Goal: Task Accomplishment & Management: Manage account settings

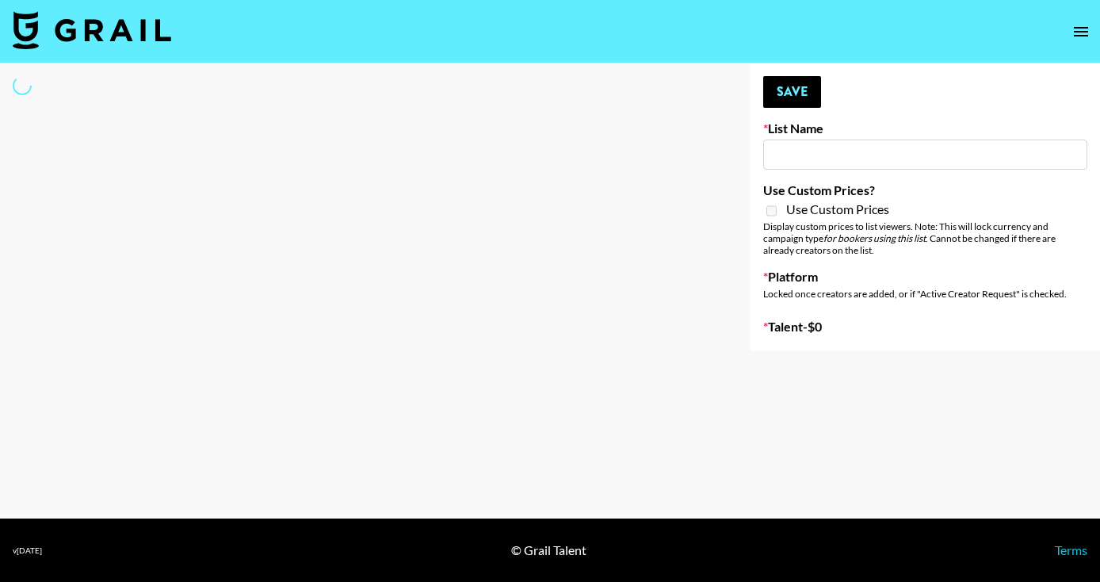
select select "Song"
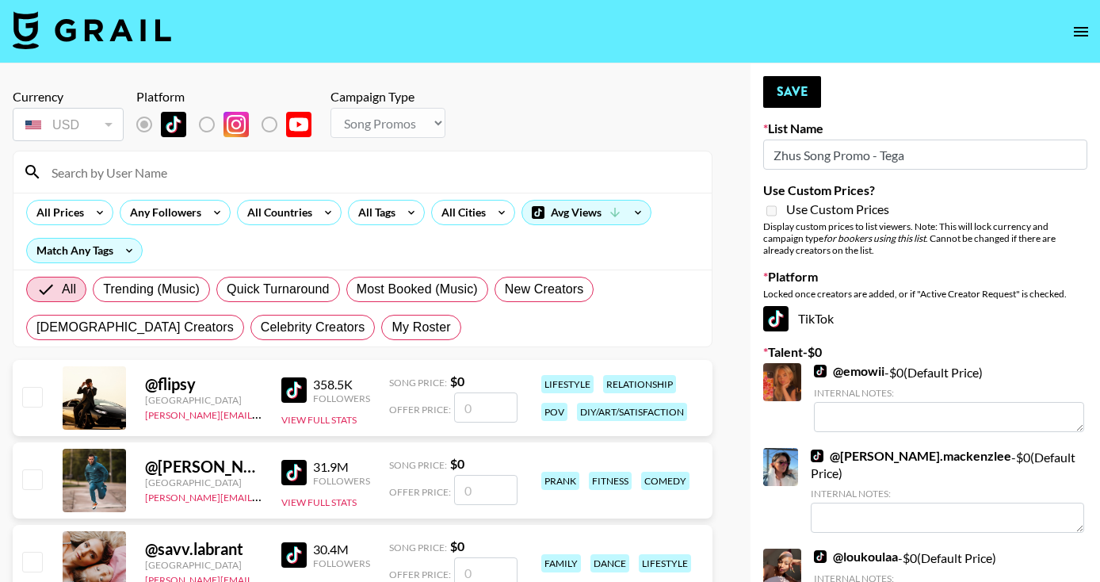
type input "Zhus Song Promo - Tega"
click at [170, 168] on input at bounding box center [372, 171] width 660 height 25
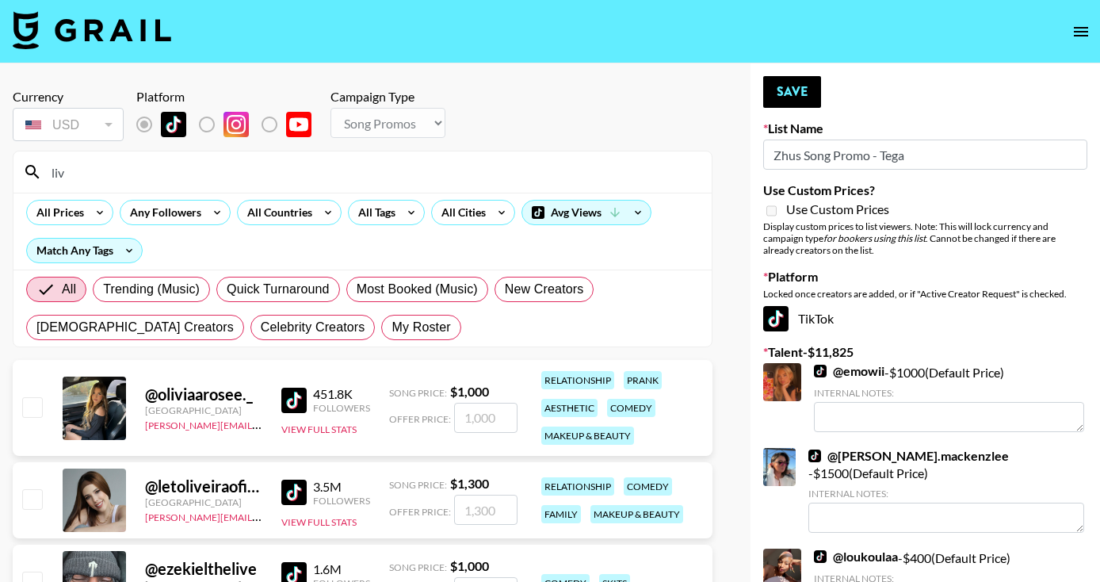
type input "livme"
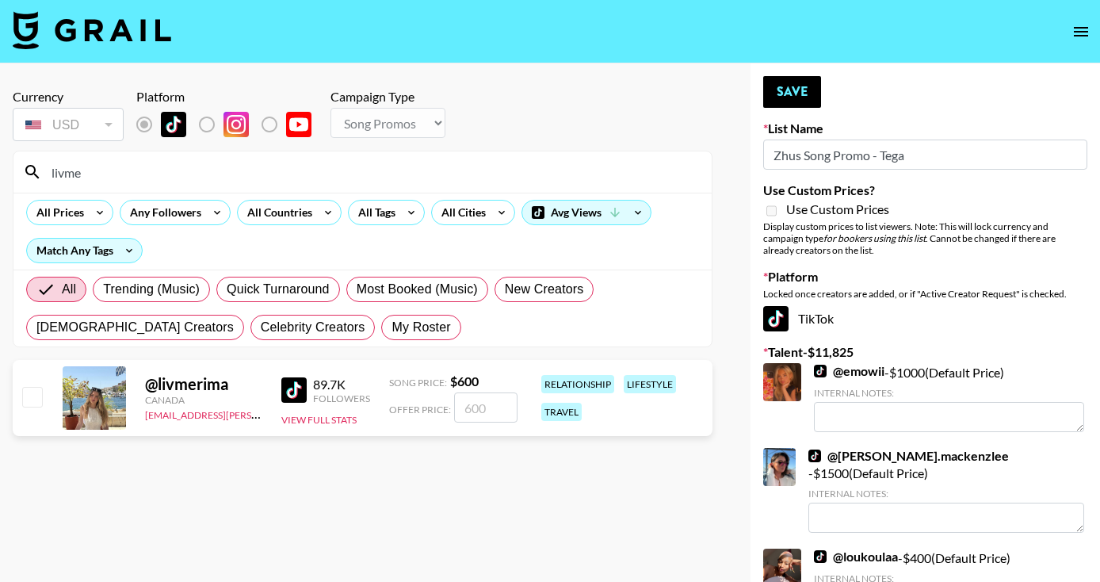
click at [36, 397] on input "checkbox" at bounding box center [31, 396] width 19 height 19
checkbox input "true"
drag, startPoint x: 498, startPoint y: 407, endPoint x: 442, endPoint y: 408, distance: 56.3
click at [442, 408] on div "Offer Price: 600" at bounding box center [453, 407] width 128 height 30
type input "500"
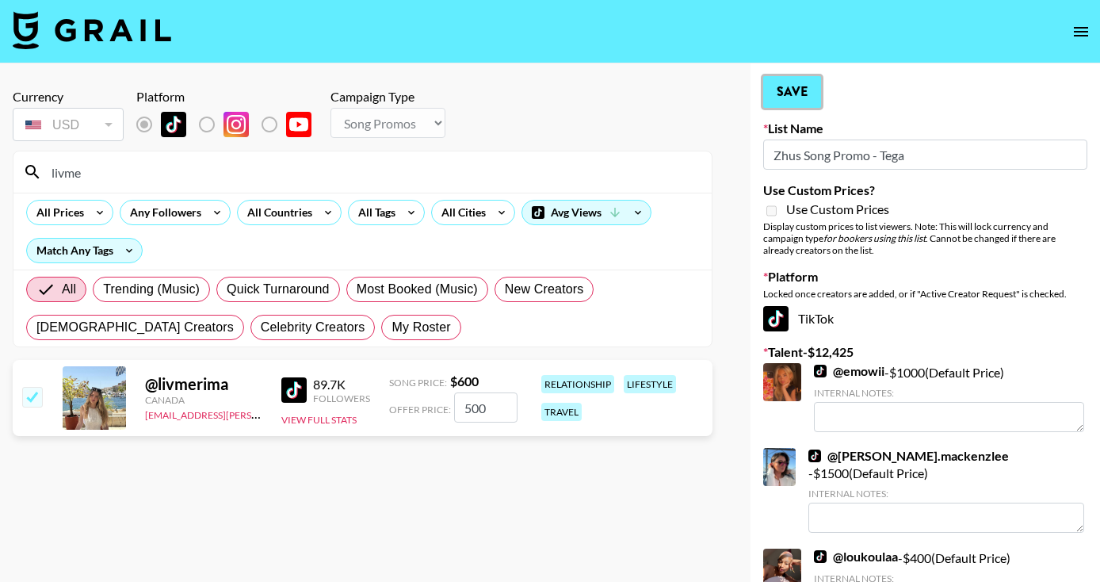
click at [775, 89] on button "Save" at bounding box center [792, 92] width 58 height 32
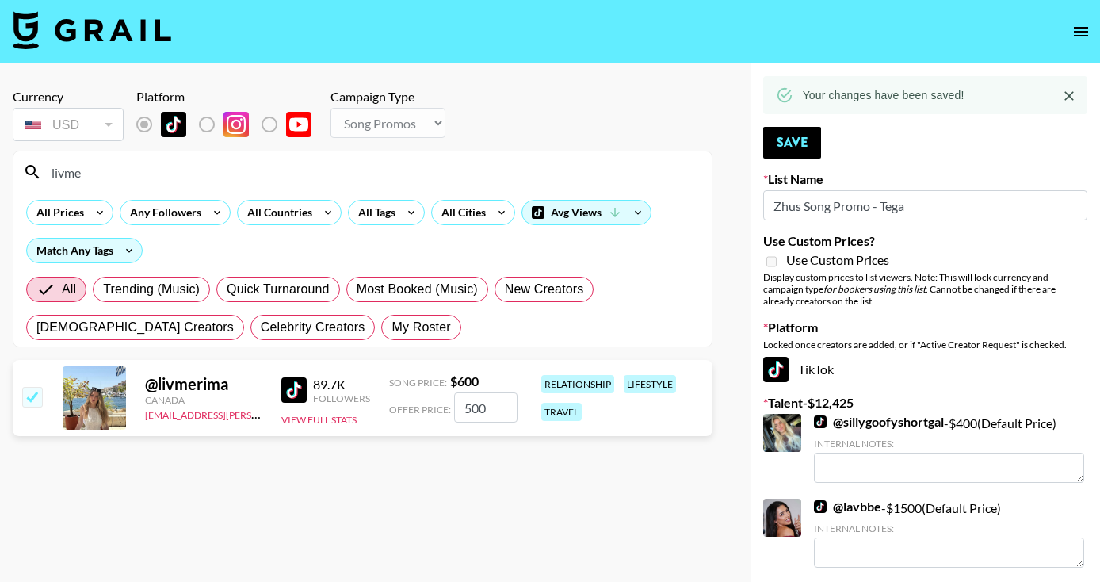
drag, startPoint x: 120, startPoint y: 174, endPoint x: -2, endPoint y: 158, distance: 122.2
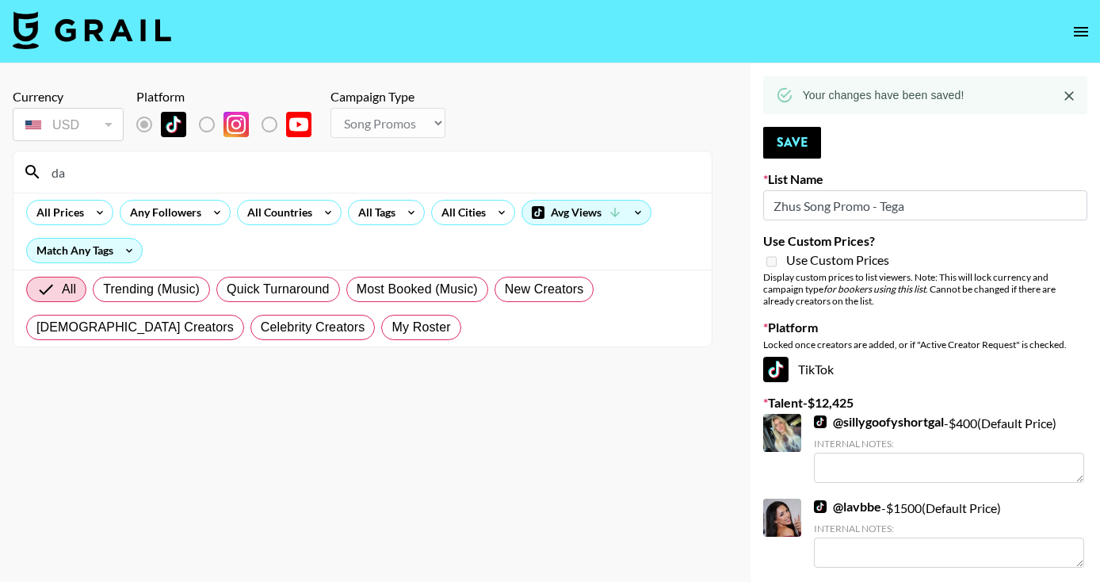
type input "d"
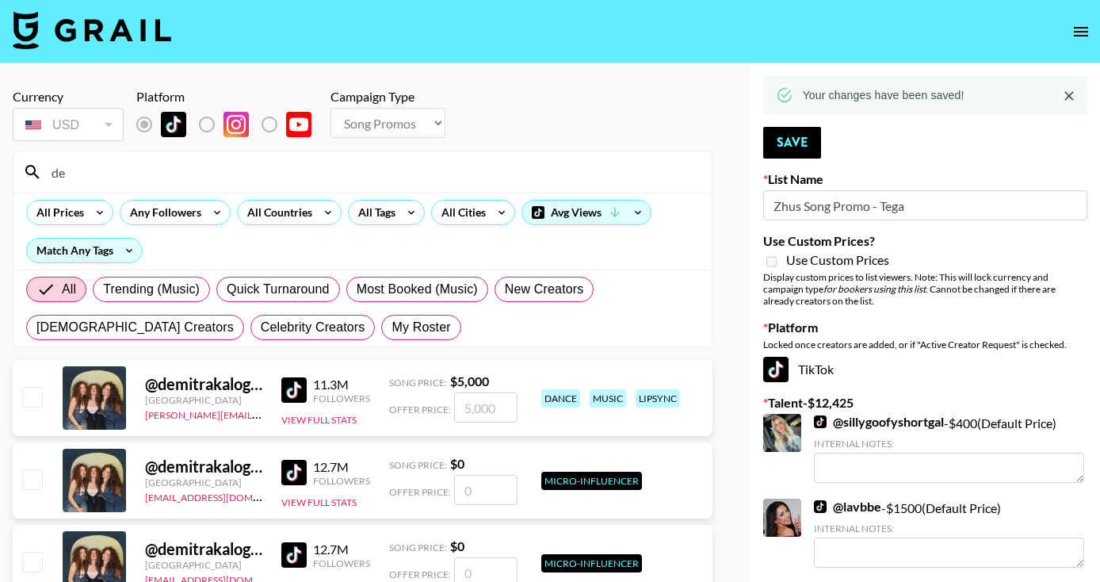
type input "denin"
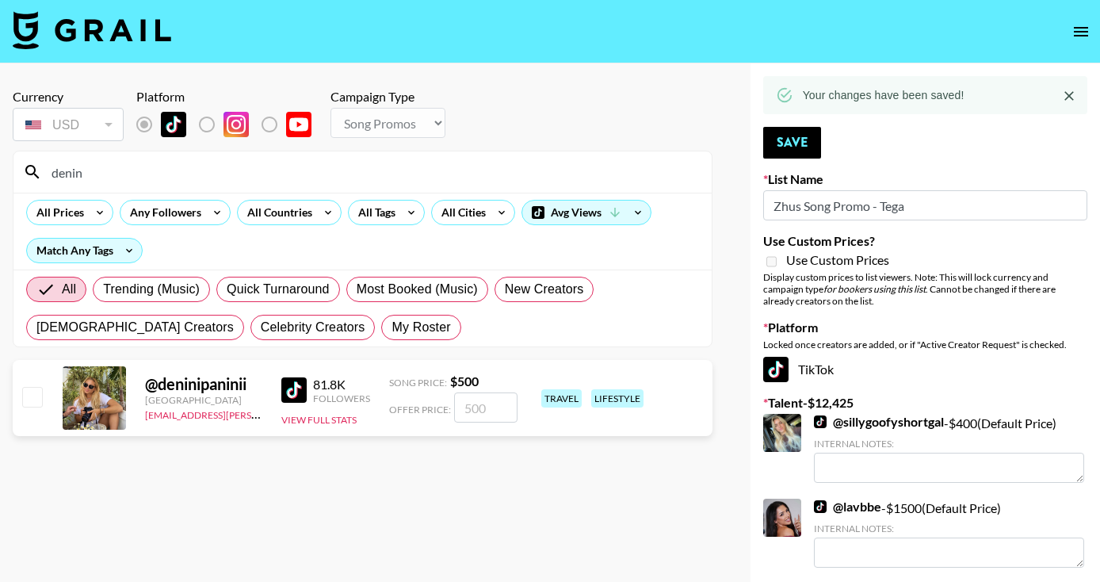
click at [32, 399] on input "checkbox" at bounding box center [31, 396] width 19 height 19
checkbox input "true"
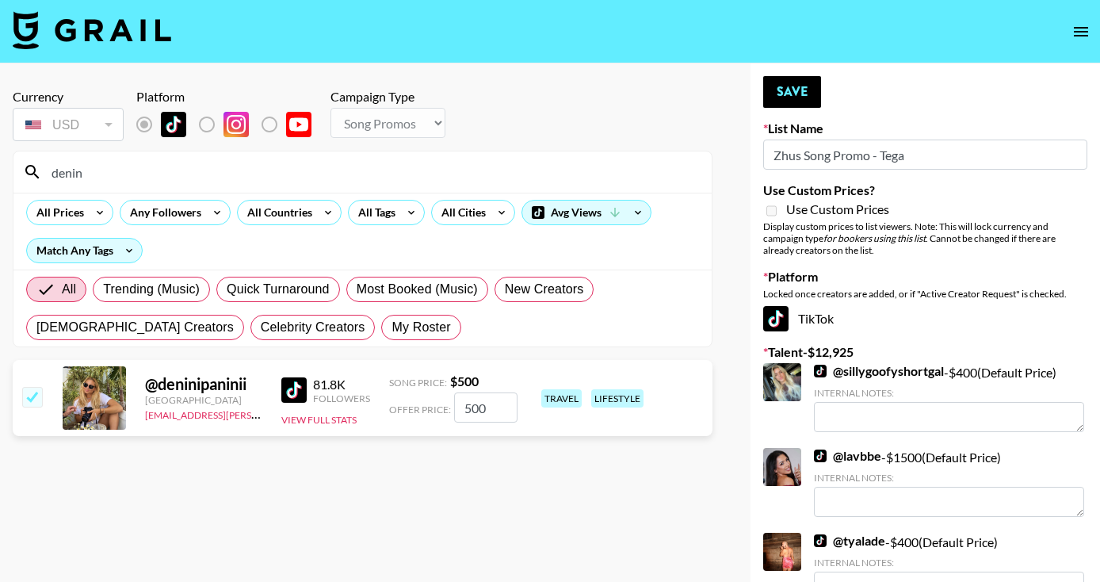
drag, startPoint x: 491, startPoint y: 407, endPoint x: 420, endPoint y: 406, distance: 70.5
click at [420, 406] on div "Offer Price: 500" at bounding box center [453, 407] width 128 height 30
type input "300"
click at [781, 104] on button "Save" at bounding box center [792, 92] width 58 height 32
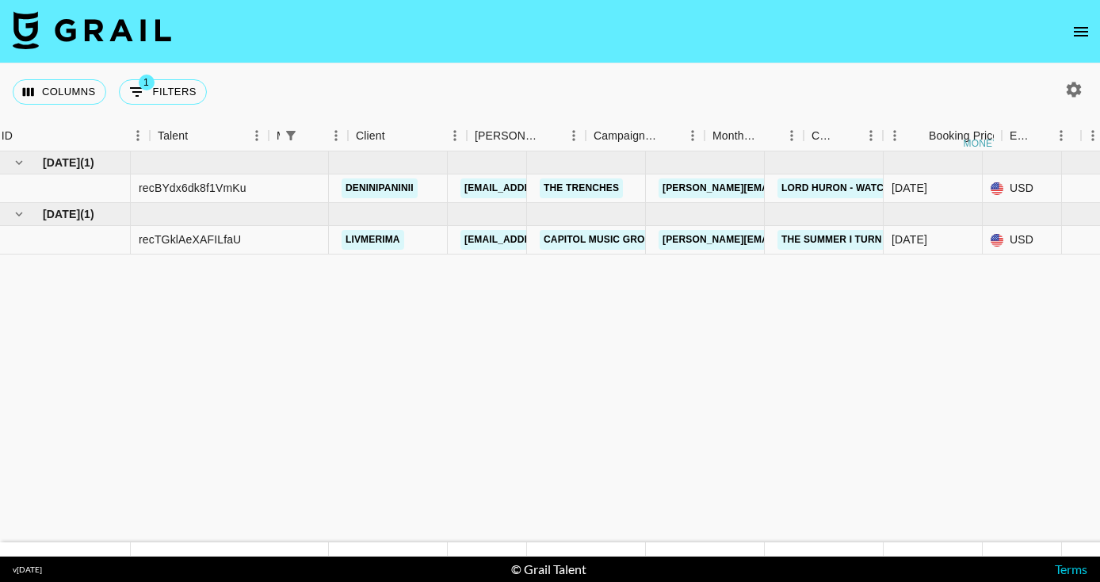
click at [86, 27] on img at bounding box center [92, 30] width 158 height 38
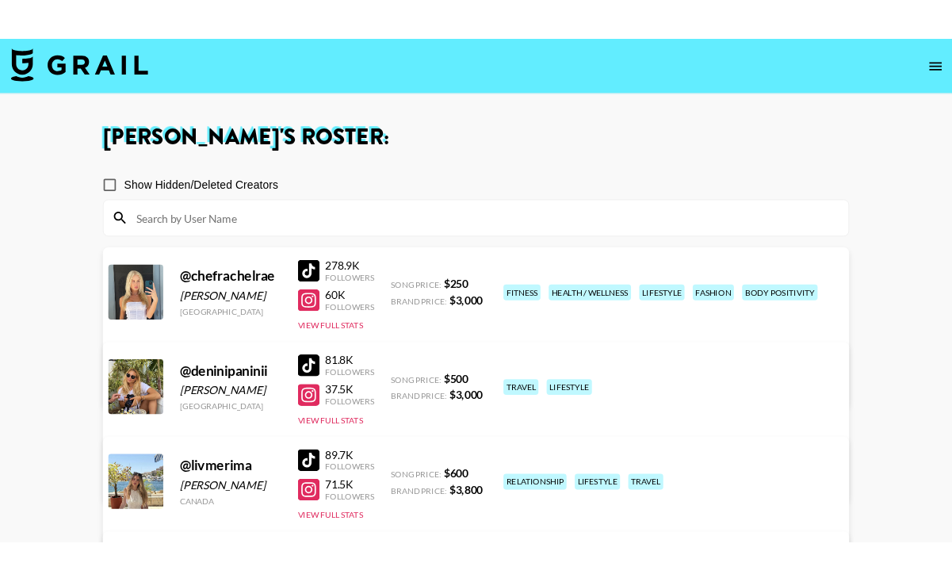
scroll to position [247, 0]
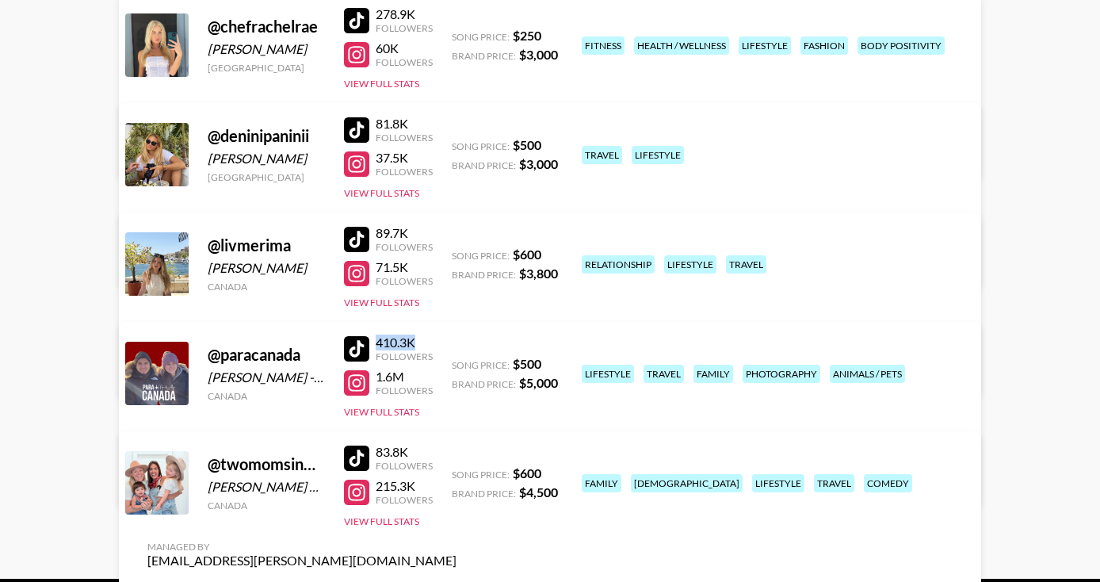
click at [368, 242] on div at bounding box center [356, 239] width 25 height 25
click at [66, 241] on main "Madai Cuellar 's Roster: Show Hidden/Deleted Creators @ chefrachelrae Rachel Pe…" at bounding box center [550, 197] width 1100 height 762
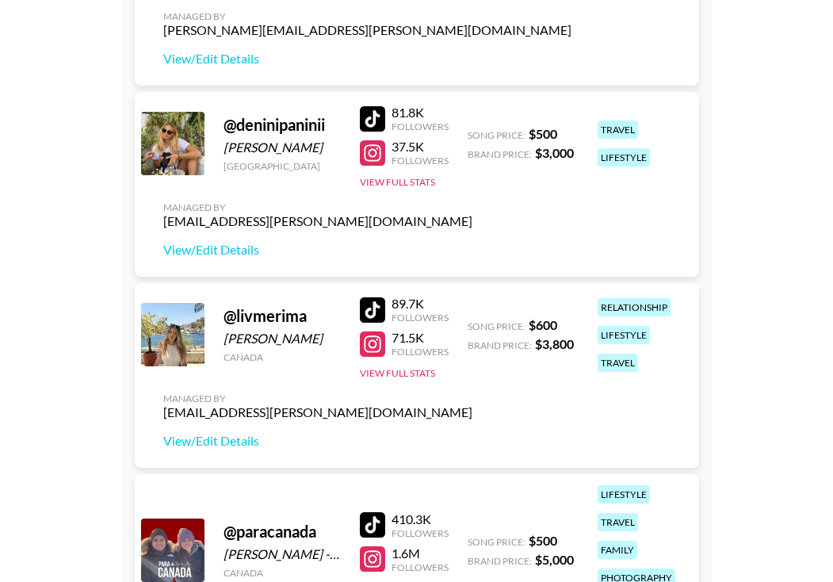
scroll to position [340, 0]
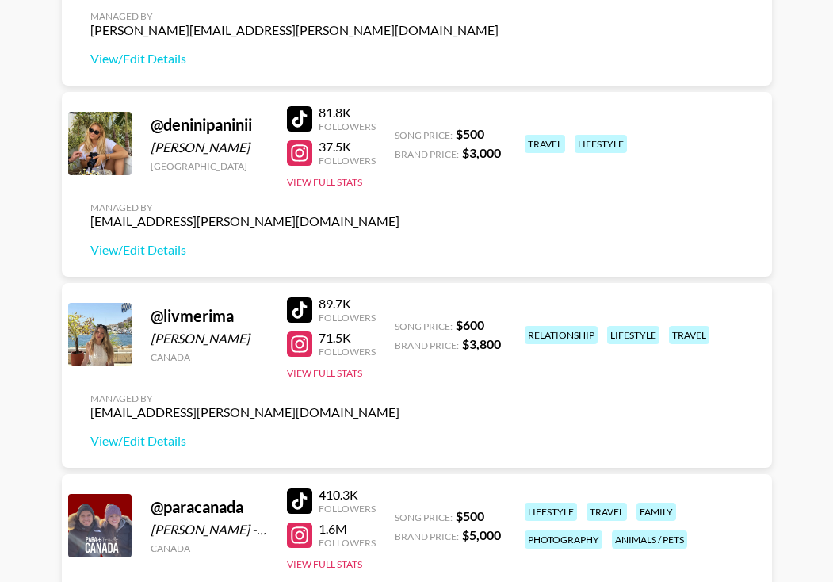
click at [300, 340] on div at bounding box center [299, 343] width 25 height 25
click at [306, 125] on div at bounding box center [299, 118] width 25 height 25
click at [297, 305] on div at bounding box center [299, 309] width 25 height 25
